Goal: Information Seeking & Learning: Learn about a topic

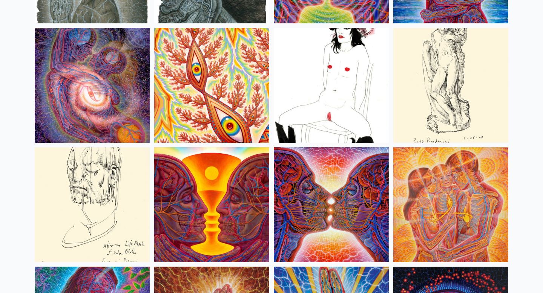
click at [183, 92] on img at bounding box center [211, 85] width 115 height 115
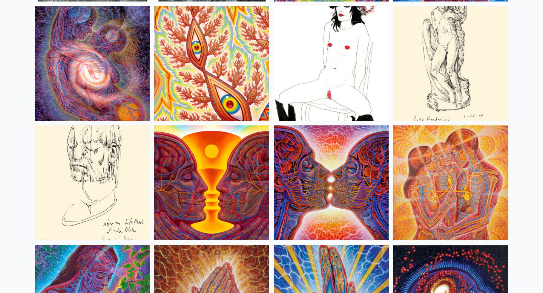
scroll to position [2576, 0]
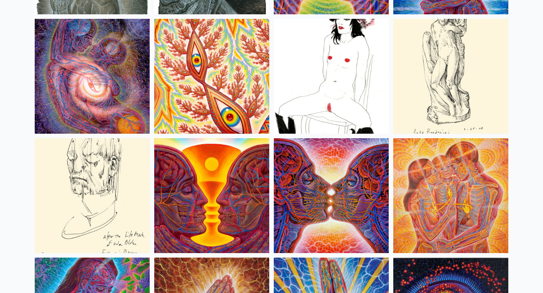
click at [104, 50] on img at bounding box center [92, 76] width 115 height 115
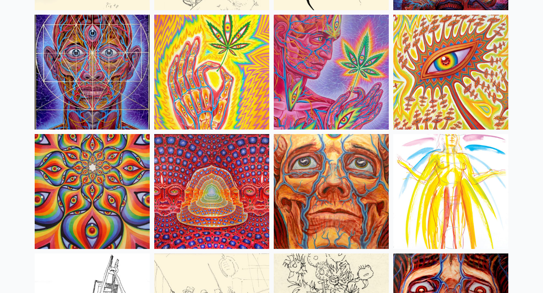
scroll to position [3299, 0]
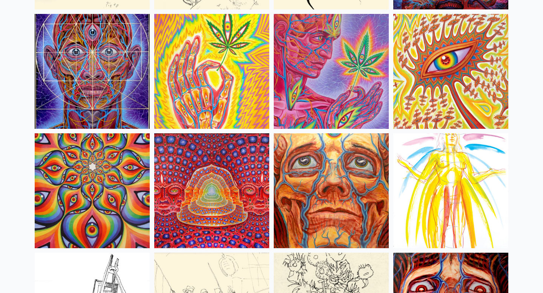
click at [412, 82] on img at bounding box center [450, 71] width 115 height 115
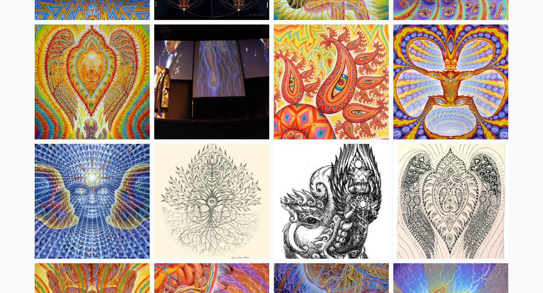
scroll to position [4126, 0]
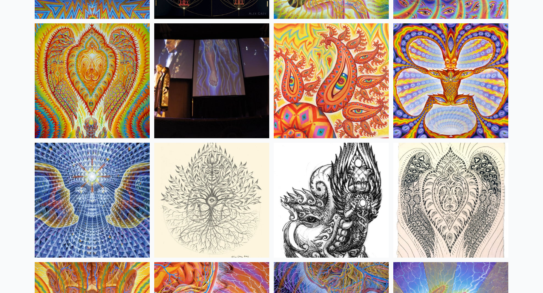
click at [109, 97] on img at bounding box center [92, 80] width 115 height 115
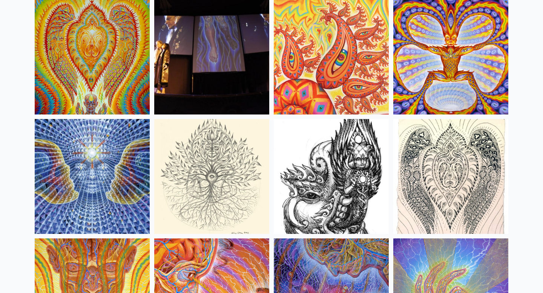
scroll to position [4148, 0]
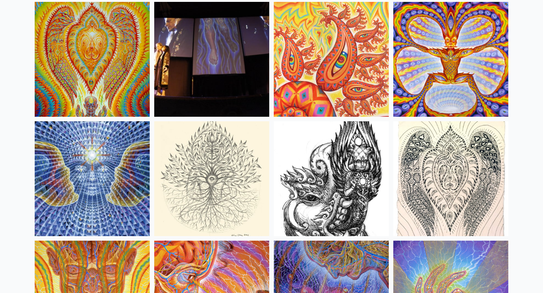
click at [329, 58] on img at bounding box center [331, 59] width 115 height 115
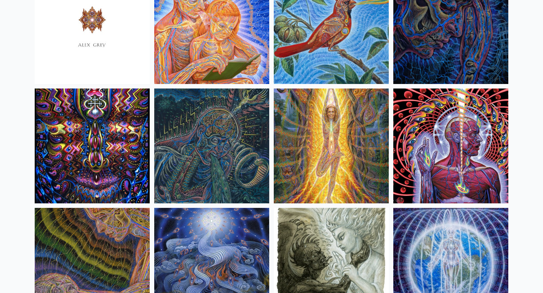
scroll to position [4660, 0]
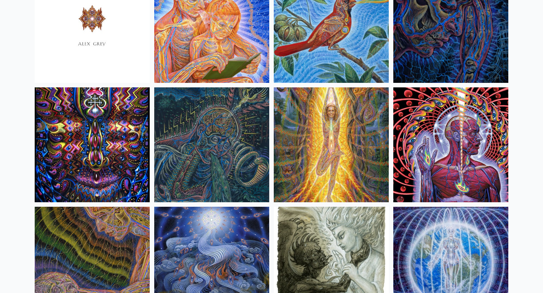
click at [456, 143] on img at bounding box center [450, 145] width 115 height 115
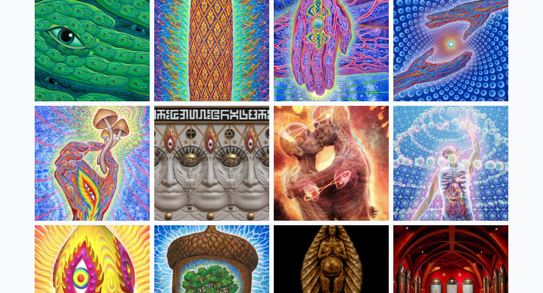
scroll to position [98, 0]
click at [464, 66] on img at bounding box center [450, 43] width 115 height 115
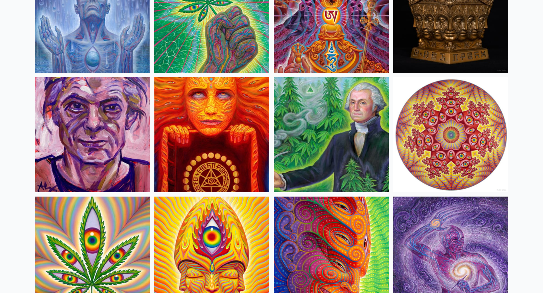
scroll to position [1221, 0]
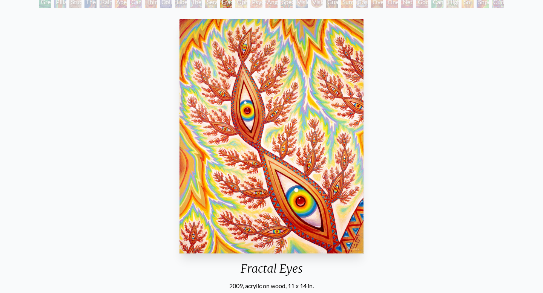
scroll to position [55, 0]
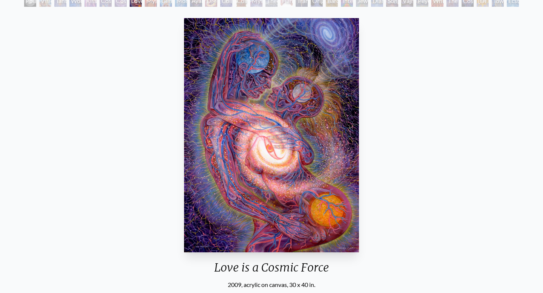
scroll to position [51, 0]
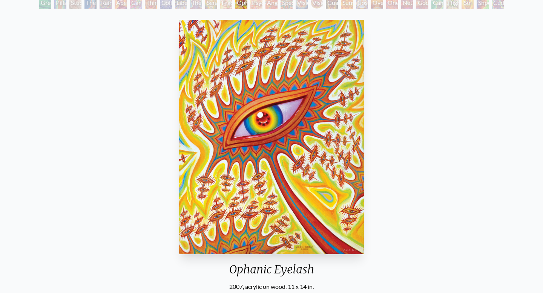
scroll to position [50, 0]
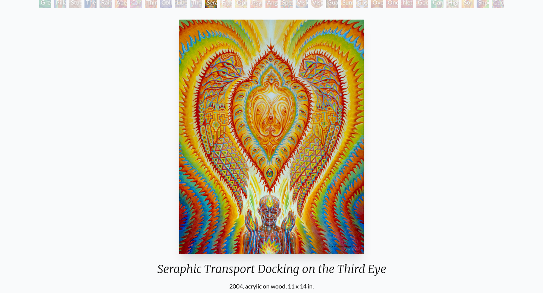
scroll to position [60, 0]
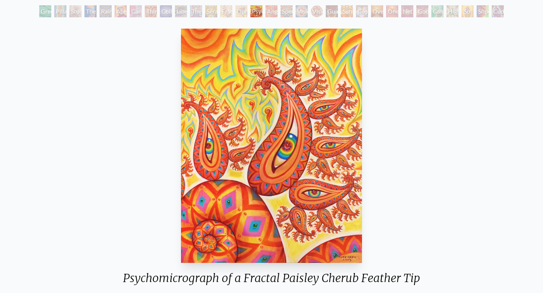
scroll to position [38, 0]
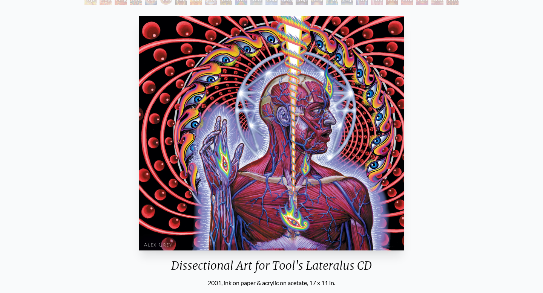
scroll to position [91, 0]
